Goal: Communication & Community: Answer question/provide support

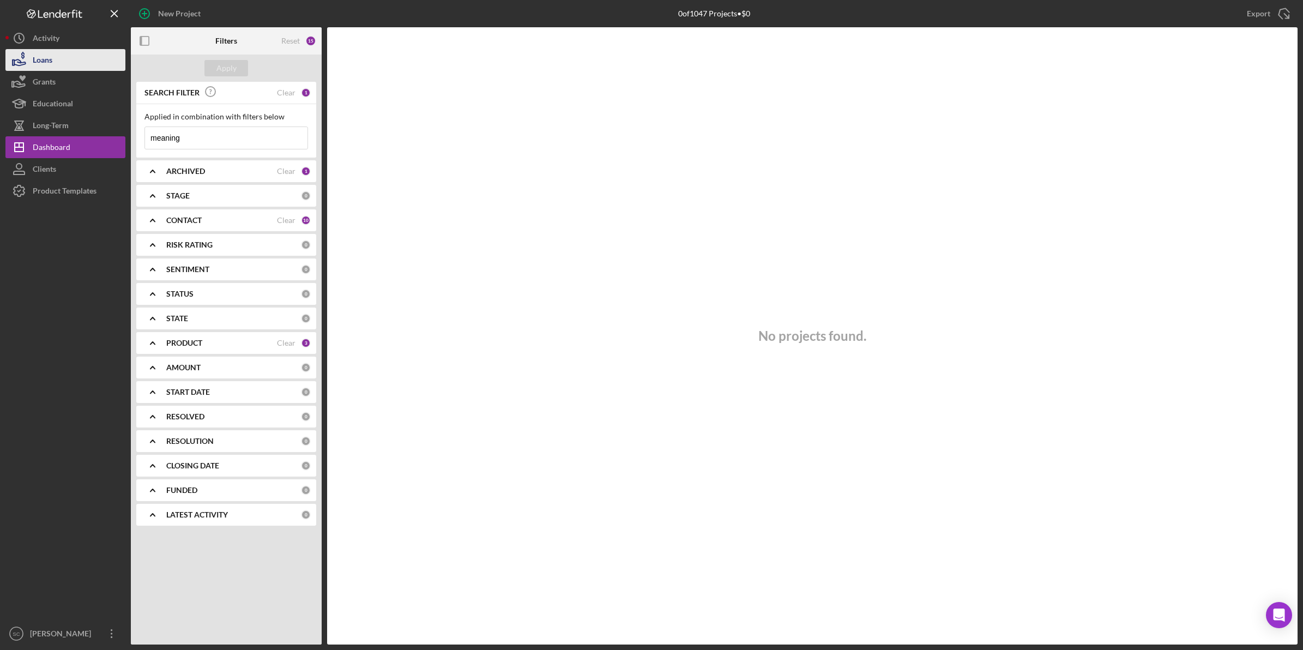
drag, startPoint x: 45, startPoint y: 47, endPoint x: 45, endPoint y: 68, distance: 20.7
click at [45, 47] on div "Activity" at bounding box center [46, 39] width 27 height 25
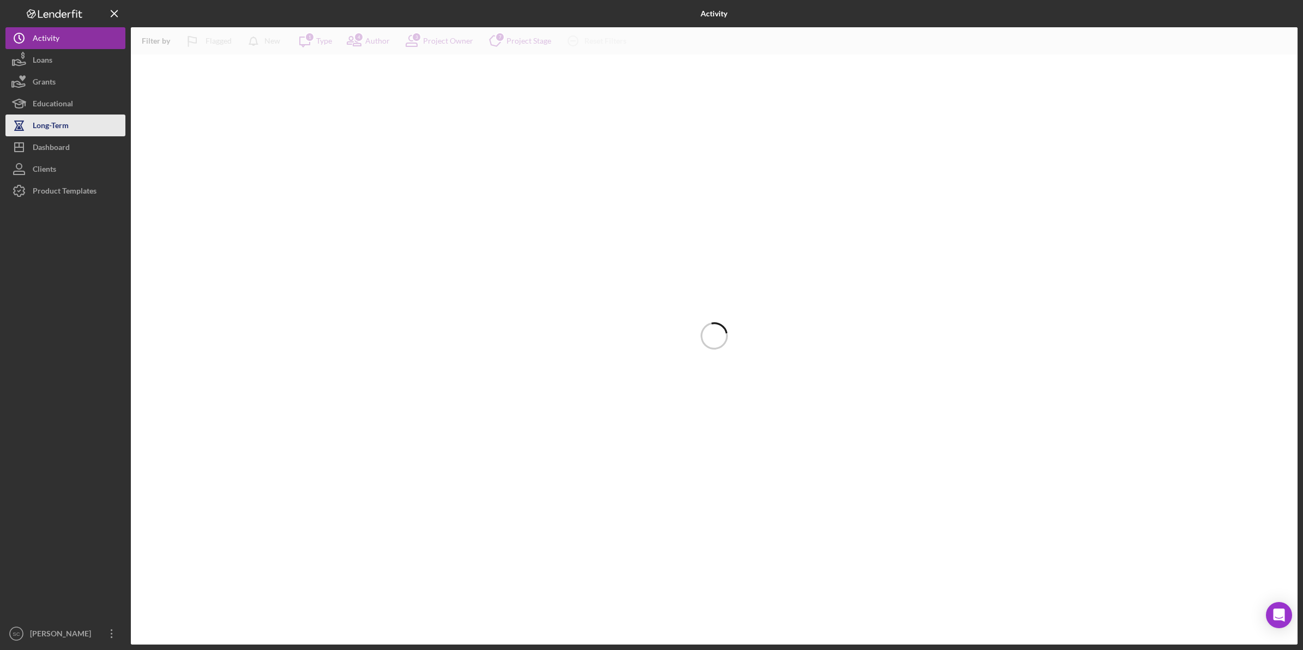
click at [47, 126] on div "Long-Term" at bounding box center [51, 126] width 36 height 25
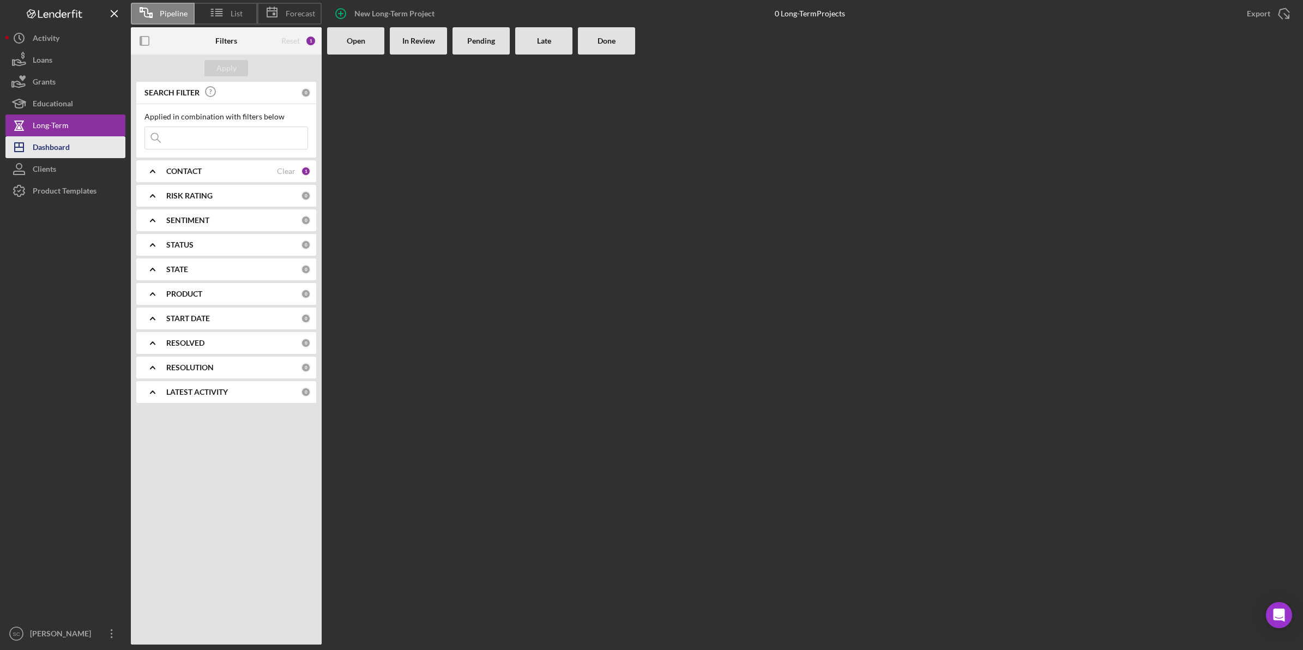
click at [45, 141] on div "Dashboard" at bounding box center [51, 148] width 37 height 25
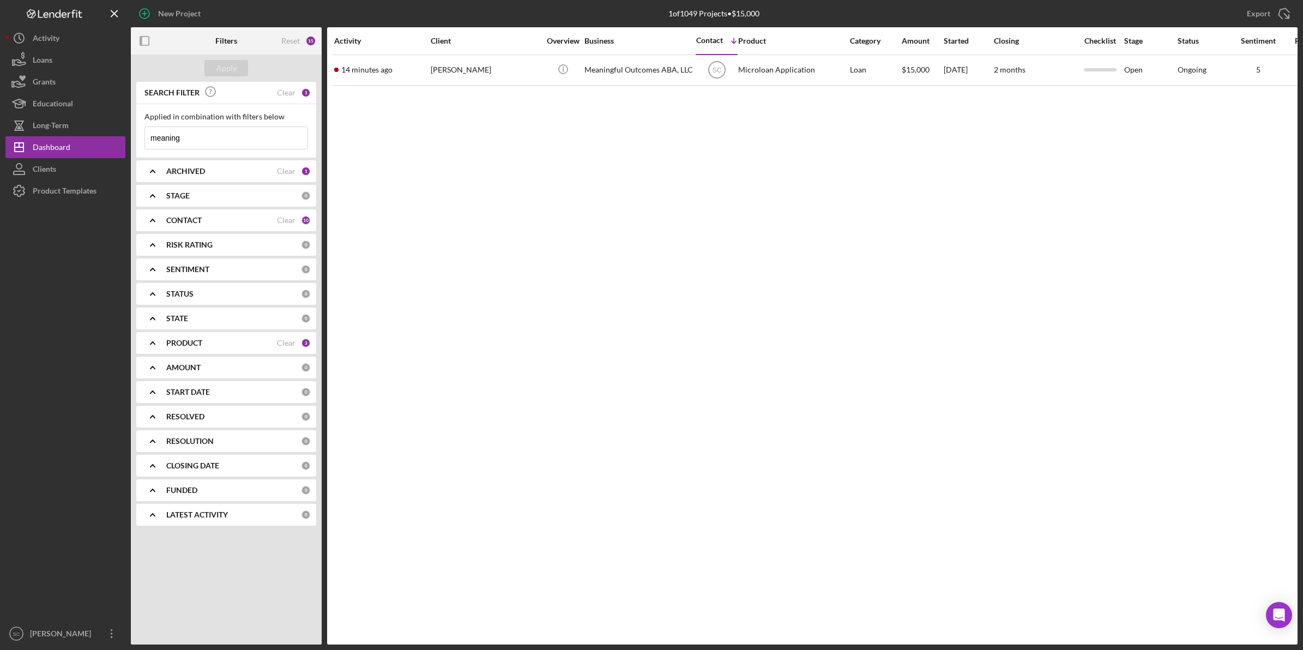
click at [305, 93] on div "1" at bounding box center [306, 93] width 10 height 10
click at [291, 89] on div "Clear" at bounding box center [286, 92] width 19 height 9
click at [75, 184] on div "Product Templates" at bounding box center [65, 192] width 64 height 25
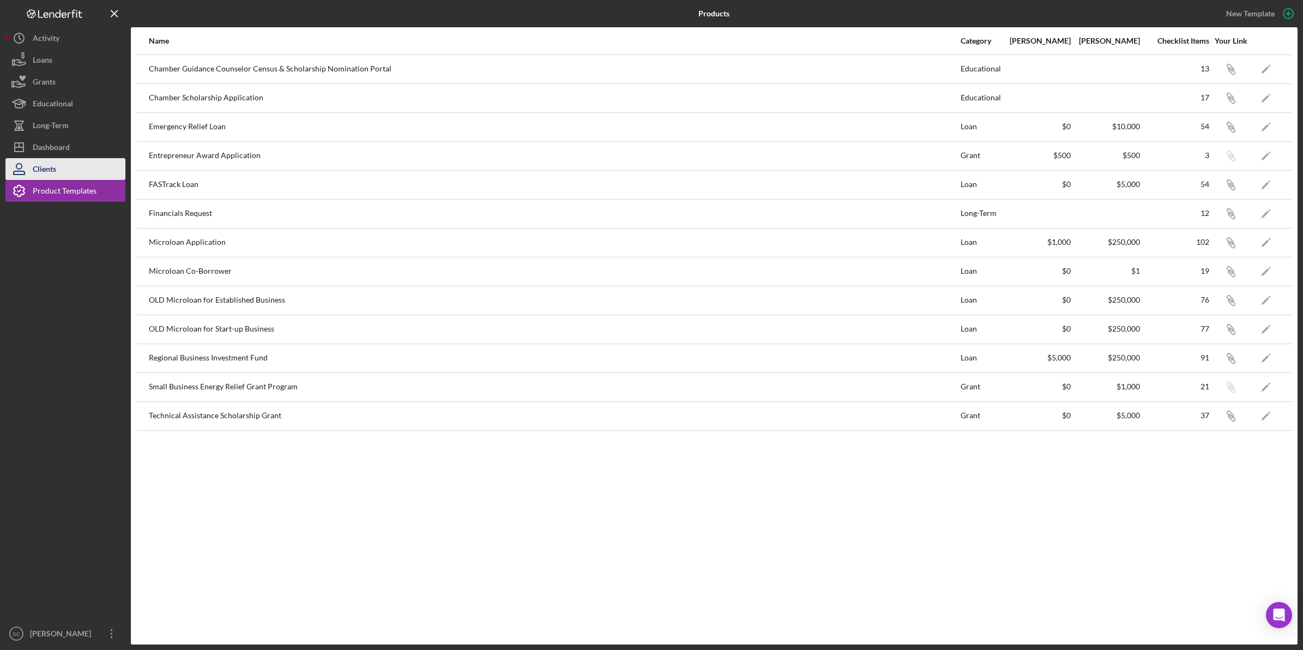
click at [64, 173] on button "Clients" at bounding box center [65, 169] width 120 height 22
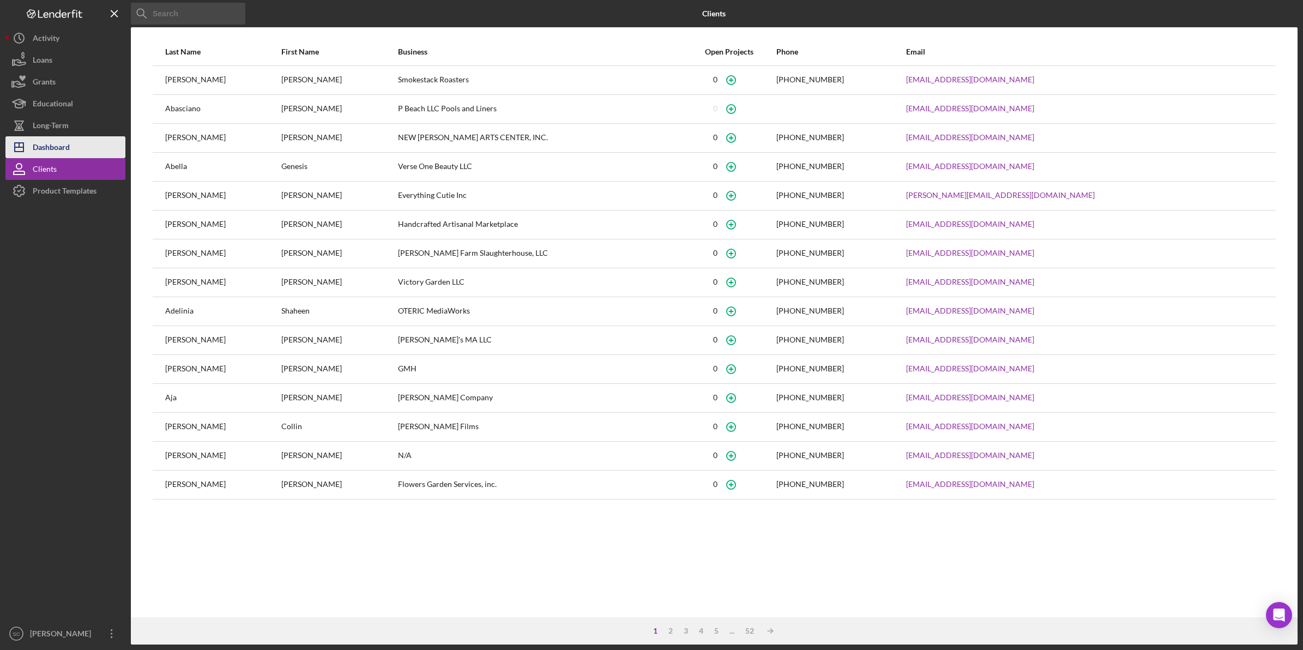
click at [64, 152] on div "Dashboard" at bounding box center [51, 148] width 37 height 25
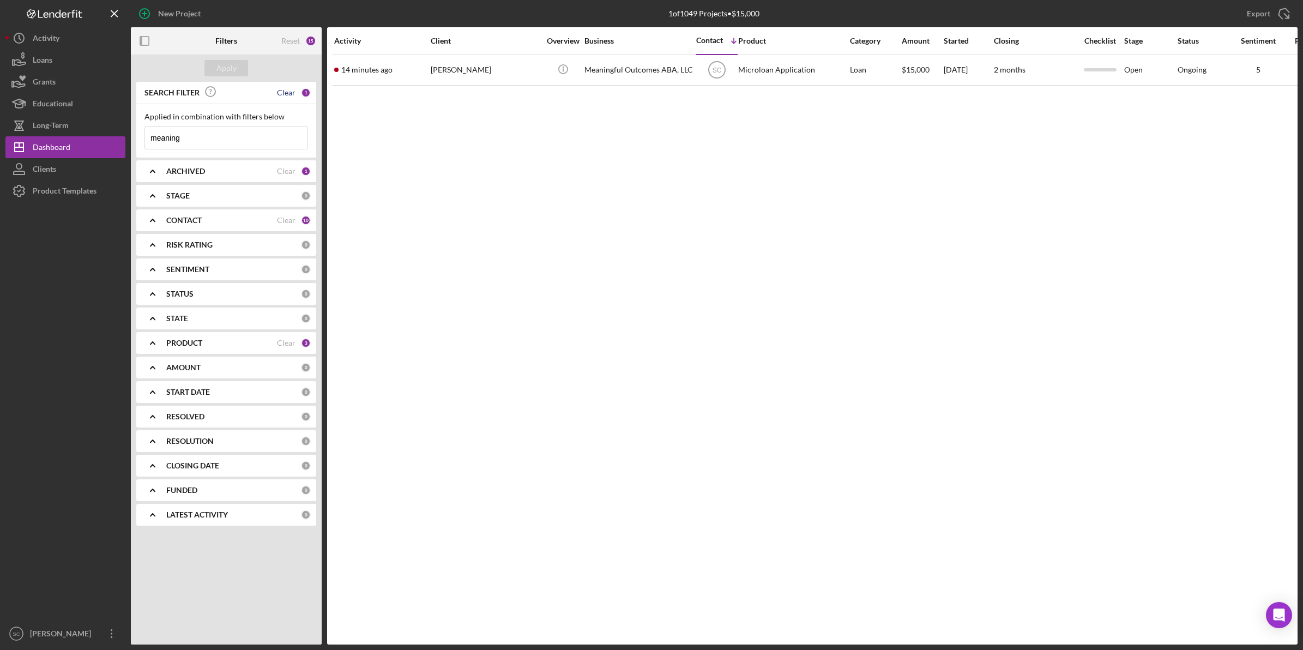
click at [282, 95] on div "Clear" at bounding box center [286, 92] width 19 height 9
click at [307, 88] on div "0" at bounding box center [306, 93] width 10 height 10
click at [235, 74] on button "Apply" at bounding box center [226, 68] width 44 height 16
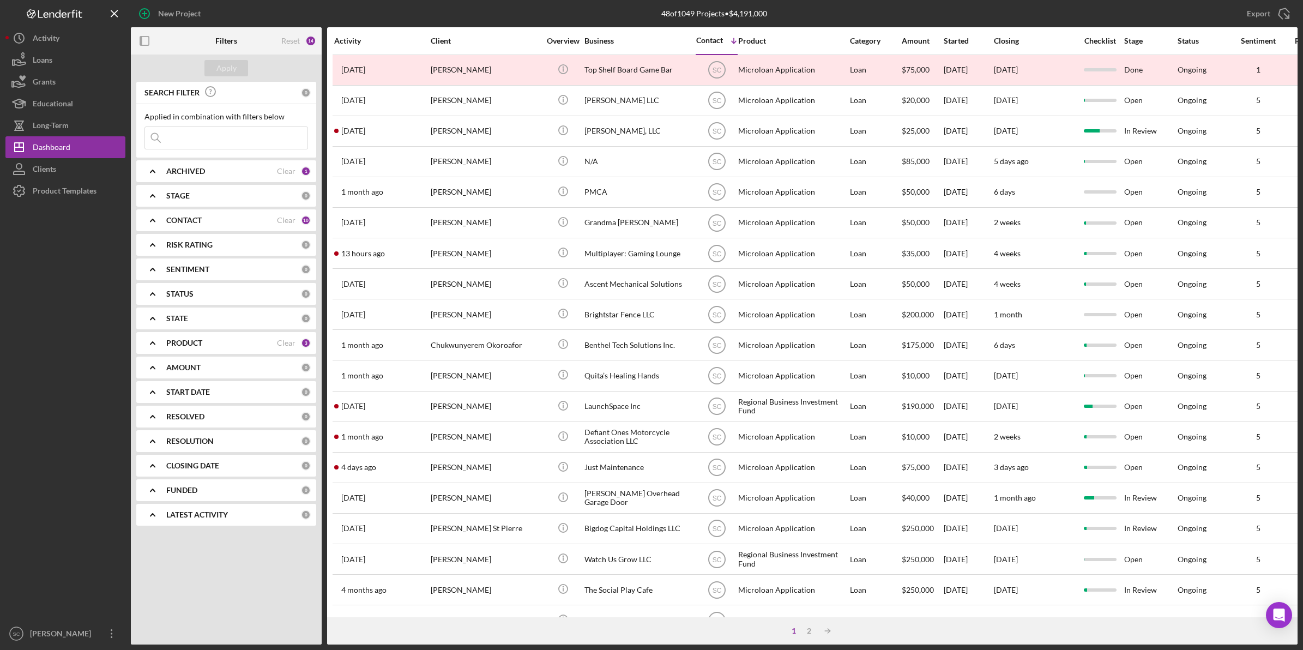
click at [66, 530] on div at bounding box center [65, 412] width 120 height 421
click at [189, 140] on input at bounding box center [226, 138] width 162 height 22
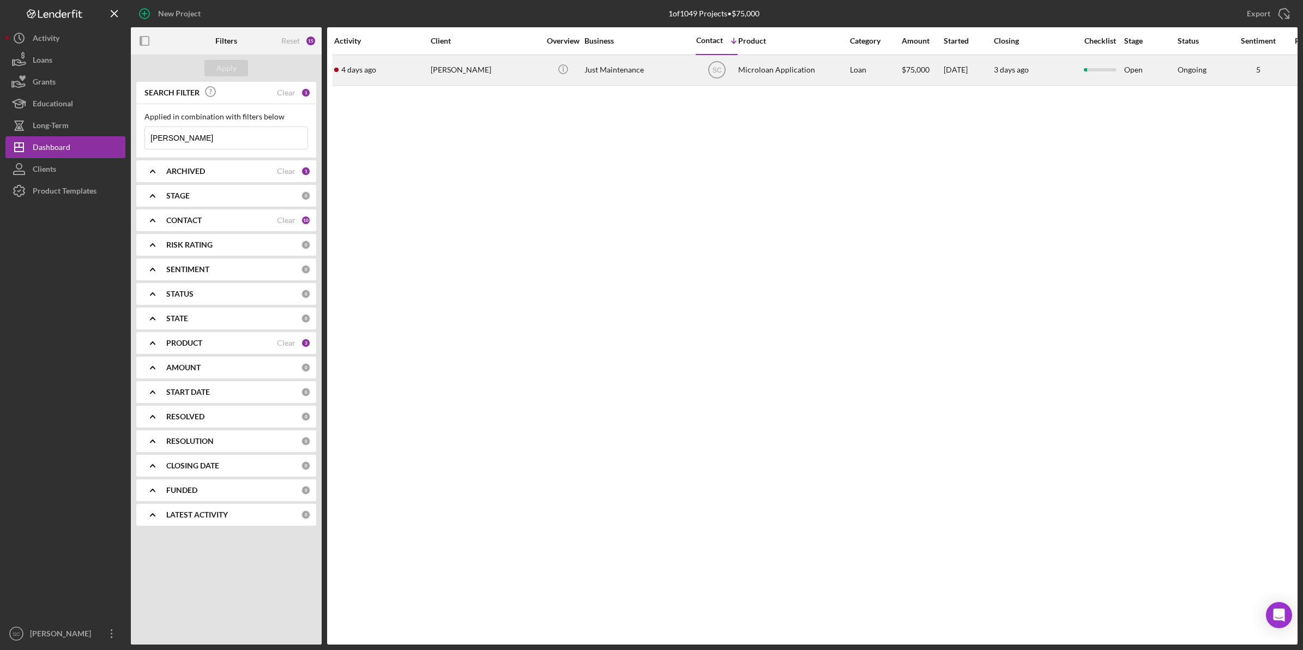
type input "[PERSON_NAME]"
click at [512, 69] on div "[PERSON_NAME]" at bounding box center [485, 70] width 109 height 29
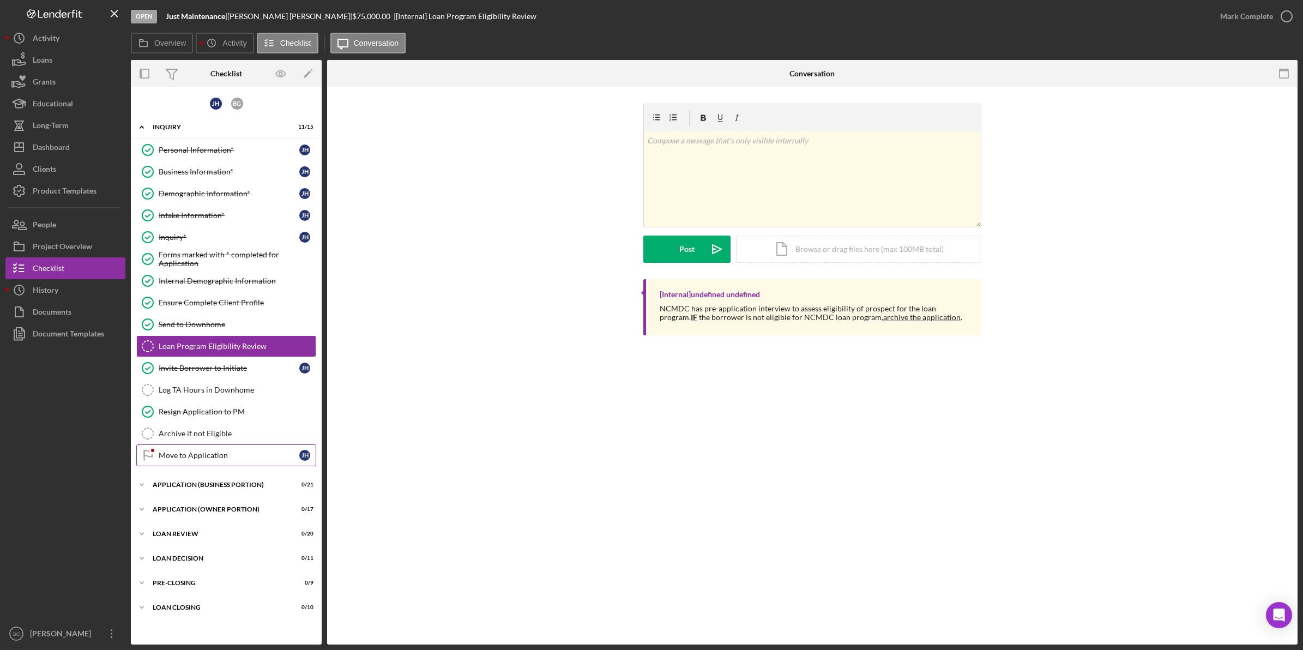
drag, startPoint x: 199, startPoint y: 464, endPoint x: 205, endPoint y: 466, distance: 5.9
click at [199, 464] on link "Move to Application Move to Application [PERSON_NAME]" at bounding box center [226, 455] width 180 height 22
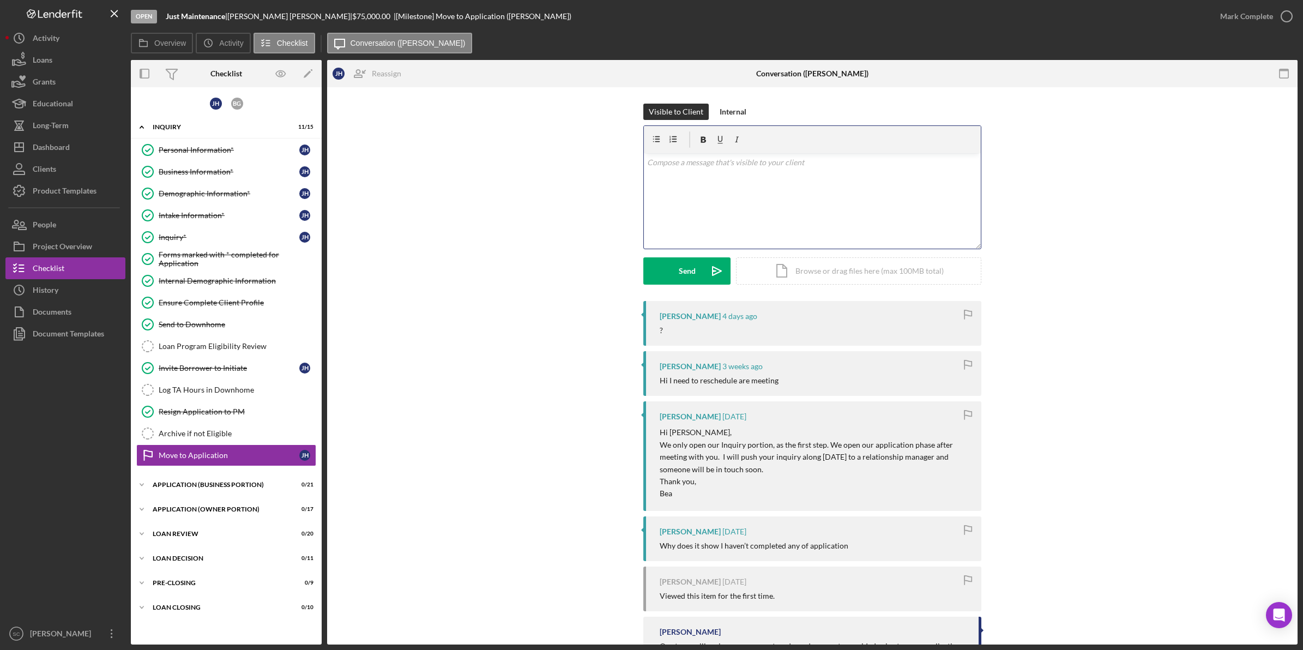
click at [698, 186] on div "v Color teal Color pink Remove color Add row above Add row below Add column bef…" at bounding box center [812, 200] width 337 height 95
click at [687, 173] on p "Hello [PERSON_NAME], I see that you are ready to reschedule. I have time next w…" at bounding box center [812, 168] width 331 height 25
click at [691, 271] on div "Send" at bounding box center [687, 270] width 17 height 27
